Goal: Task Accomplishment & Management: Manage account settings

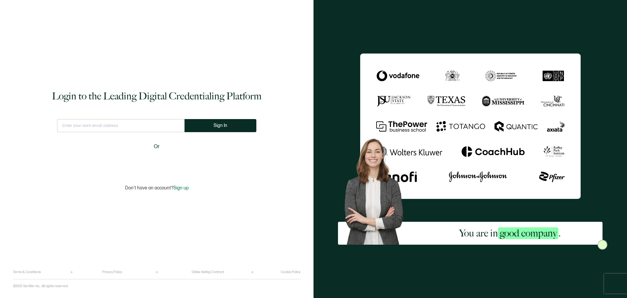
click at [152, 126] on input "text" at bounding box center [120, 125] width 127 height 13
type input "[DOMAIN_NAME][EMAIL_ADDRESS][DOMAIN_NAME]"
click at [196, 125] on button "Sign In" at bounding box center [223, 125] width 72 height 13
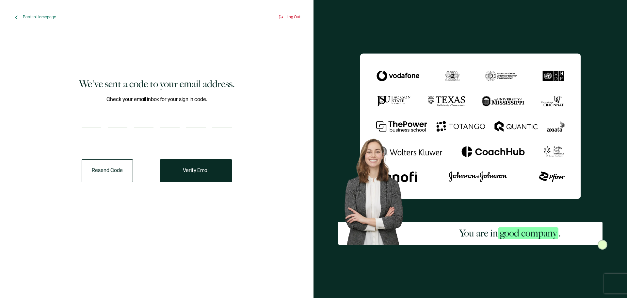
click at [99, 123] on input "number" at bounding box center [92, 121] width 20 height 13
type input "1"
type input "9"
type input "4"
type input "6"
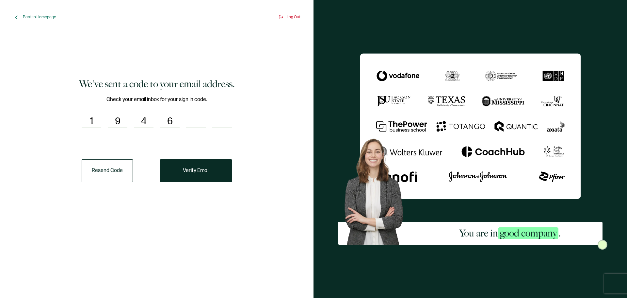
type input "4"
type input "3"
click at [179, 172] on button "Verify Email" at bounding box center [196, 170] width 72 height 23
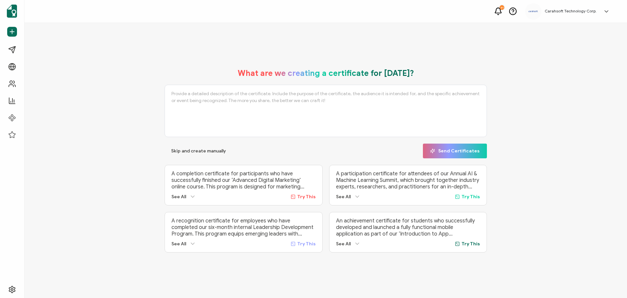
click at [606, 10] on icon at bounding box center [607, 11] width 7 height 7
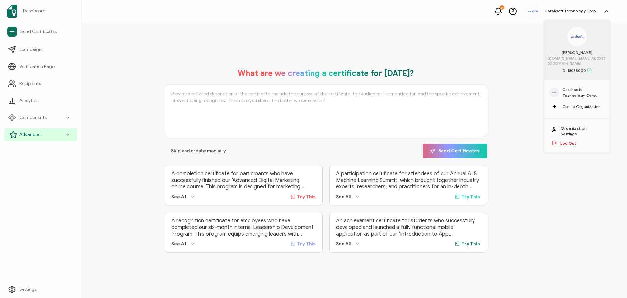
click at [67, 138] on icon at bounding box center [68, 135] width 4 height 8
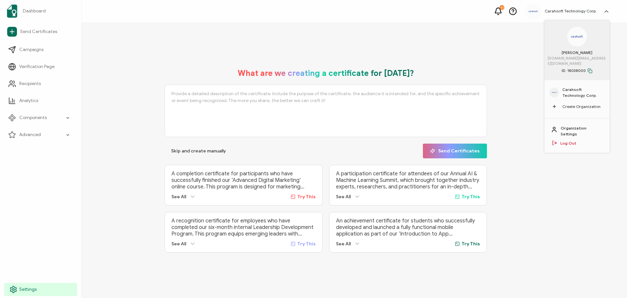
click at [32, 292] on span "Settings" at bounding box center [27, 289] width 17 height 7
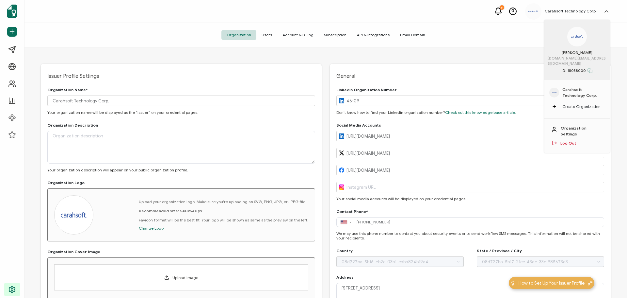
type input "[US_STATE]"
click at [271, 37] on span "Users" at bounding box center [267, 35] width 21 height 10
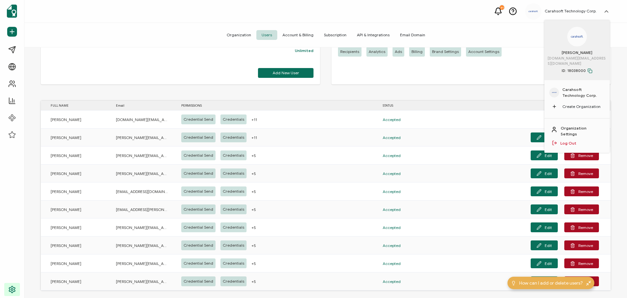
scroll to position [59, 0]
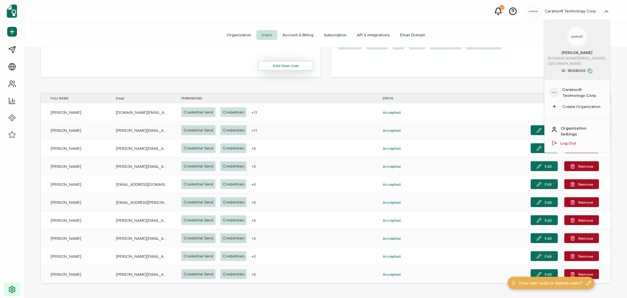
click at [293, 64] on span "Add New User" at bounding box center [286, 66] width 26 height 4
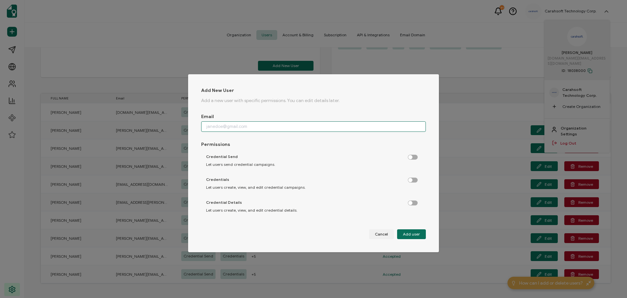
click at [246, 126] on input "dialog" at bounding box center [313, 126] width 225 height 10
click at [278, 127] on input "dialog" at bounding box center [313, 126] width 225 height 10
paste input "[PERSON_NAME][EMAIL_ADDRESS][PERSON_NAME][DOMAIN_NAME]>;"
click at [208, 128] on input "[PERSON_NAME][EMAIL_ADDRESS][PERSON_NAME][DOMAIN_NAME]" at bounding box center [313, 126] width 225 height 10
click at [206, 128] on input "[PERSON_NAME][EMAIL_ADDRESS][PERSON_NAME][DOMAIN_NAME]" at bounding box center [313, 126] width 225 height 10
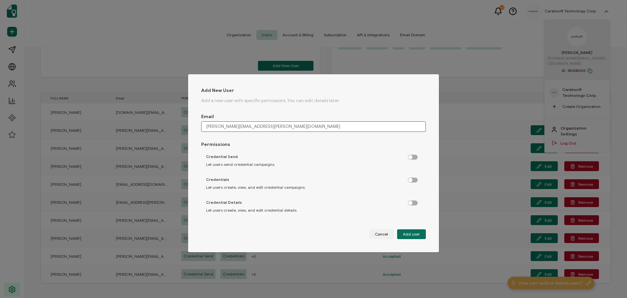
type input "[PERSON_NAME][EMAIL_ADDRESS][PERSON_NAME][DOMAIN_NAME]"
click at [408, 156] on label "dialog" at bounding box center [416, 156] width 16 height 2
click at [411, 157] on input "dialog" at bounding box center [413, 157] width 4 height 4
checkbox input "true"
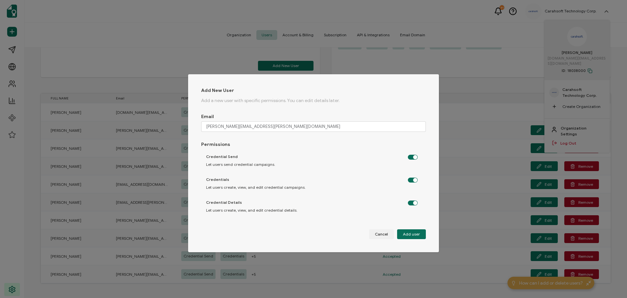
checkbox input "true"
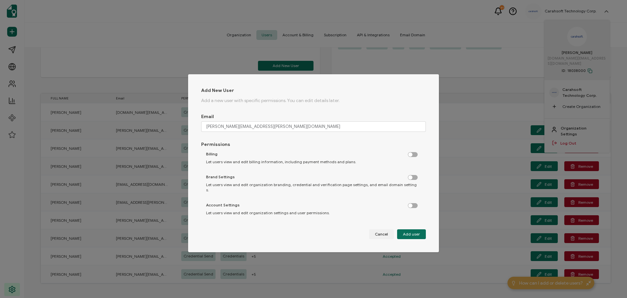
scroll to position [232, 0]
click at [406, 233] on span "Add user" at bounding box center [411, 234] width 17 height 4
checkbox input "false"
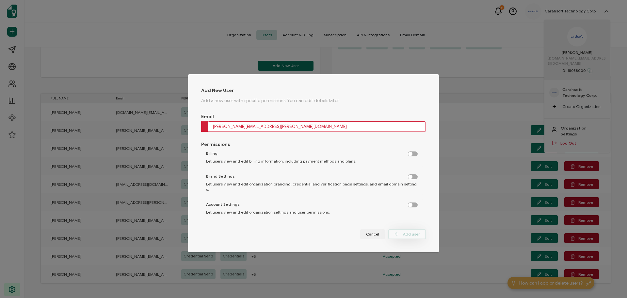
checkbox input "false"
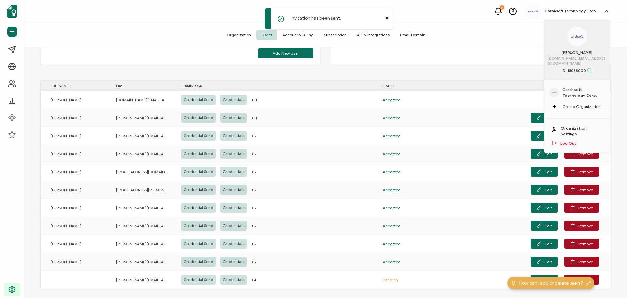
scroll to position [77, 0]
